Goal: Task Accomplishment & Management: Use online tool/utility

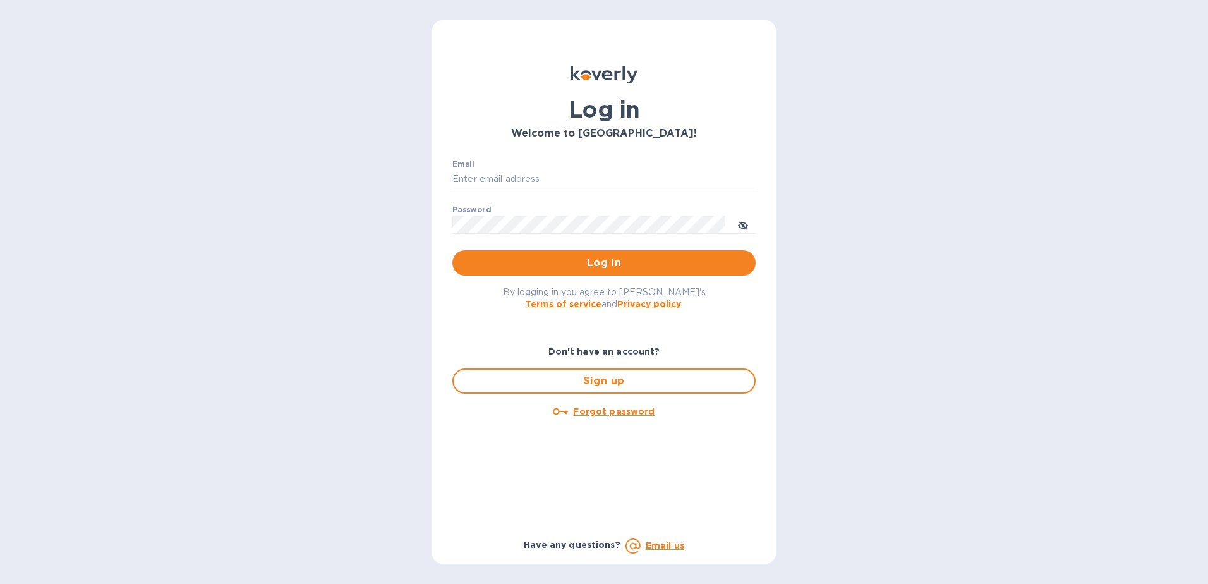
type input "[EMAIL_ADDRESS][DOMAIN_NAME]"
click at [574, 263] on span "Log in" at bounding box center [603, 262] width 283 height 15
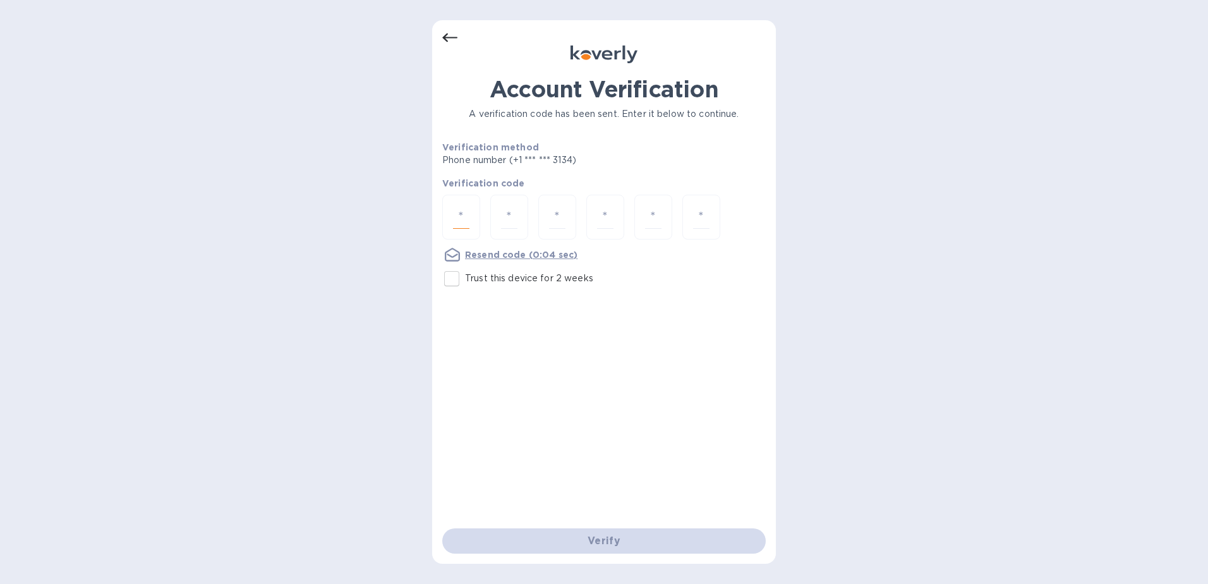
click at [466, 207] on input "number" at bounding box center [461, 216] width 16 height 23
type input "3"
type input "2"
type input "6"
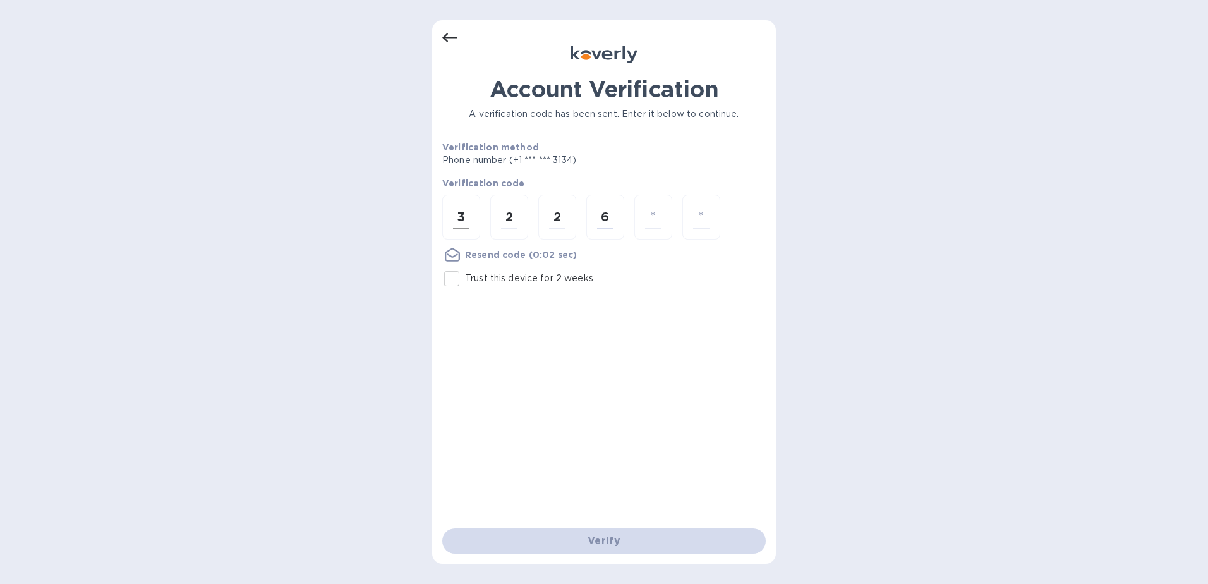
type input "6"
type input "7"
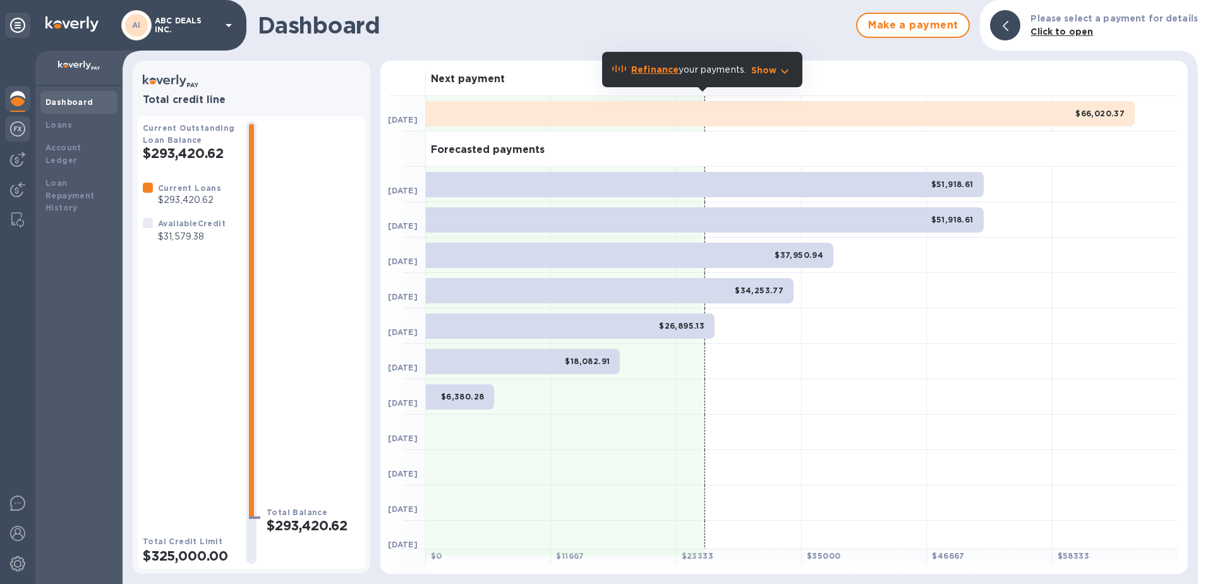
click at [16, 132] on img at bounding box center [17, 128] width 15 height 15
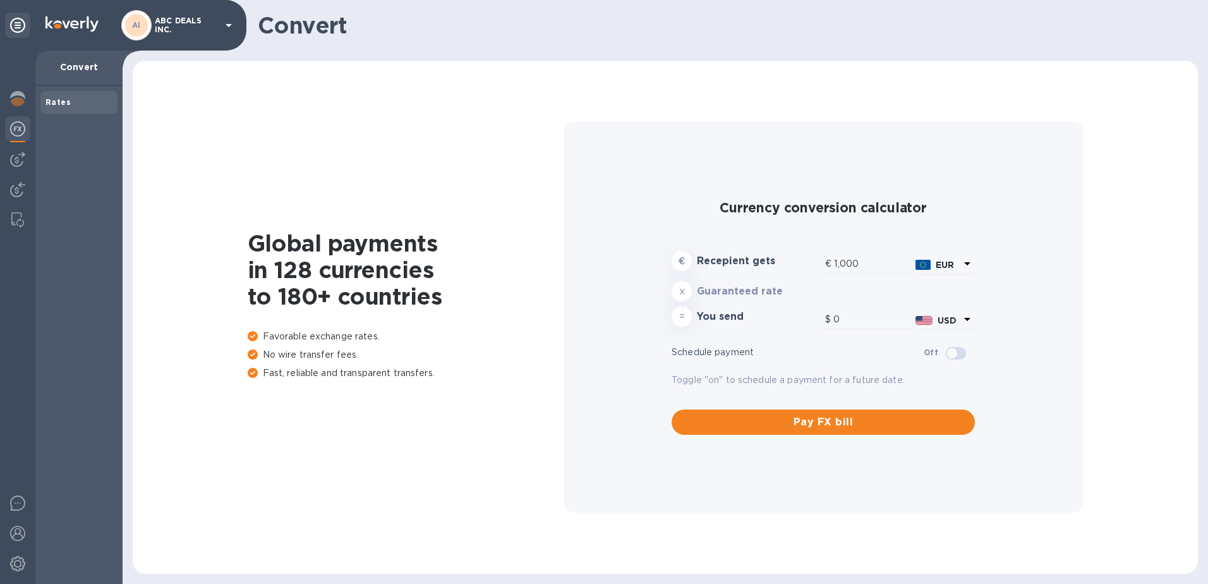
type input "1,174.05"
